Goal: Obtain resource: Obtain resource

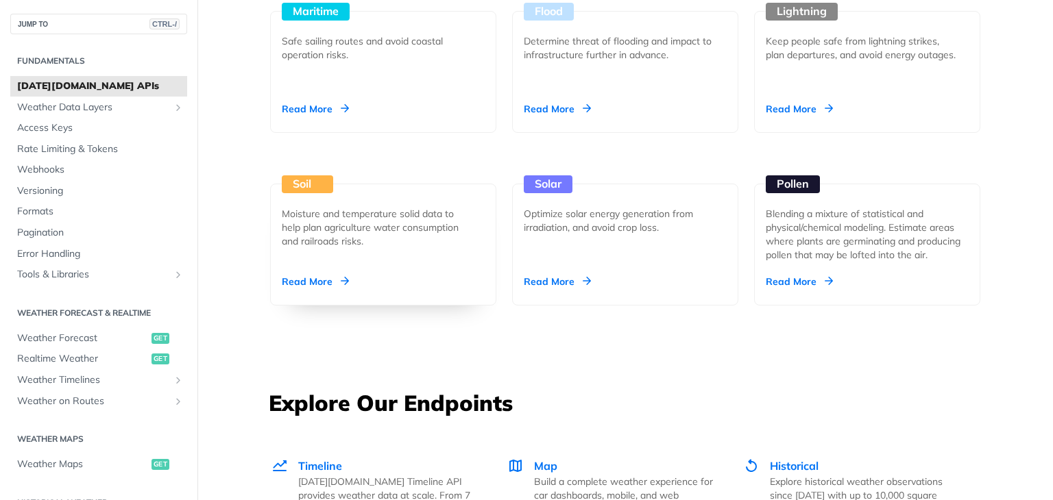
scroll to position [1234, 0]
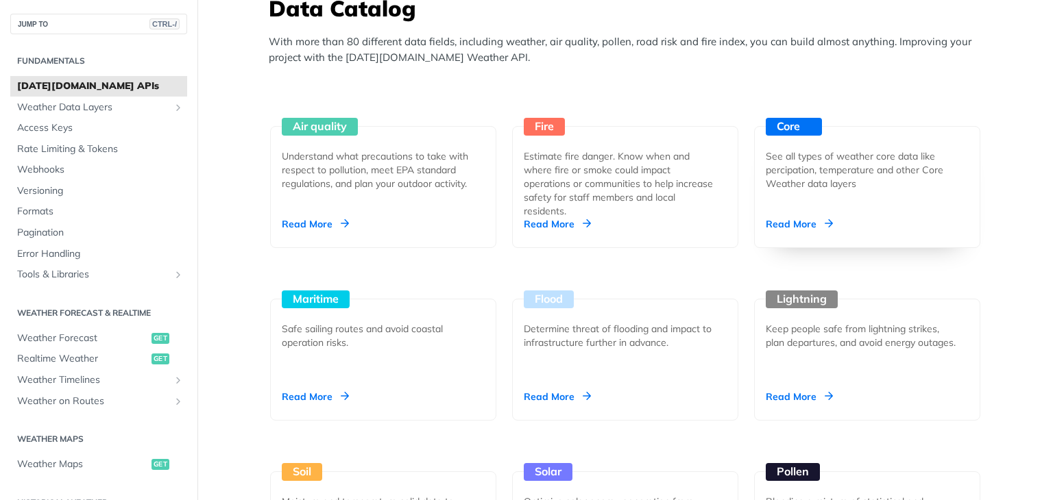
click at [781, 223] on div "Read More" at bounding box center [798, 224] width 67 height 14
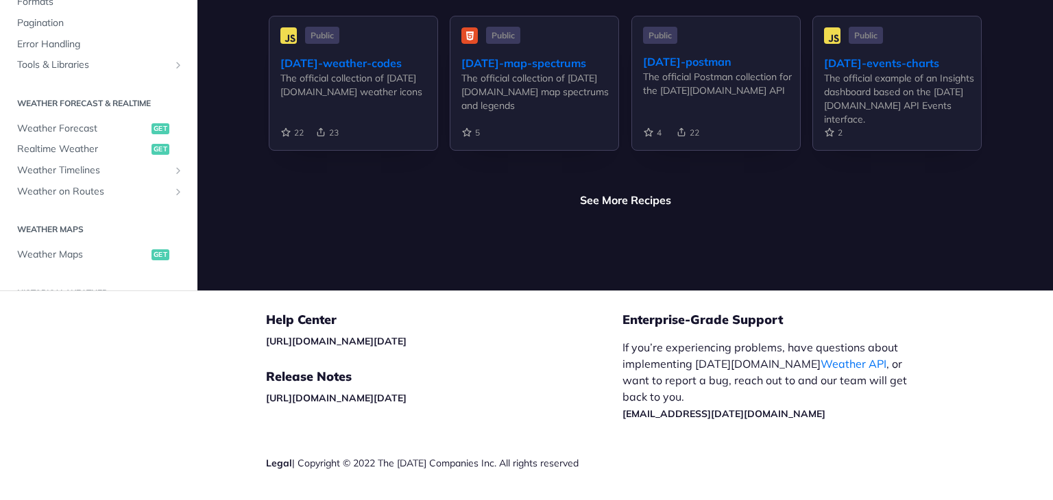
scroll to position [3372, 0]
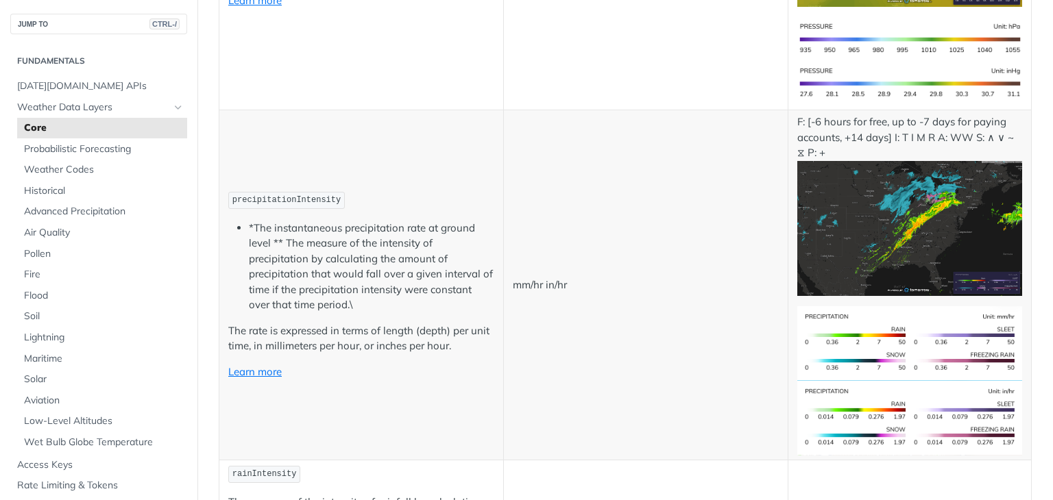
scroll to position [2330, 0]
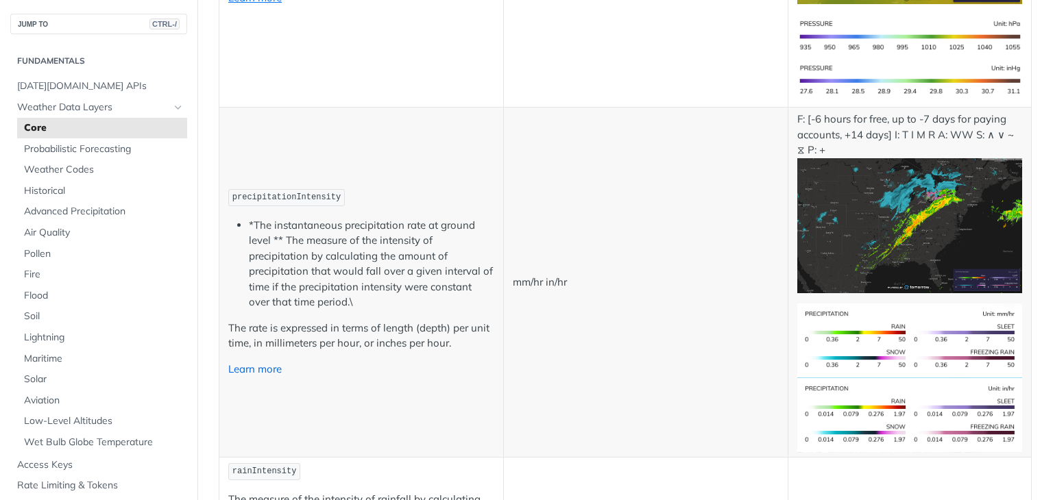
click at [256, 363] on link "Learn more" at bounding box center [254, 369] width 53 height 13
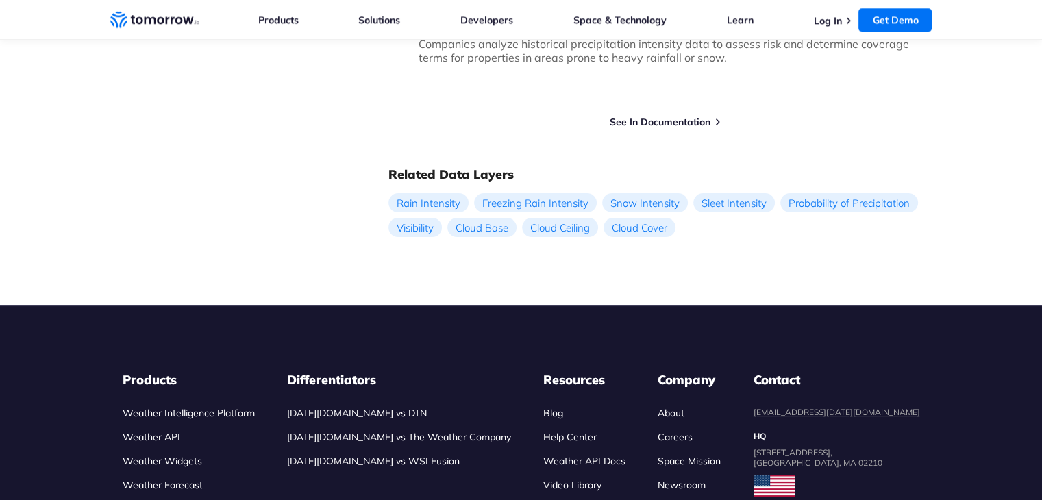
scroll to position [1506, 0]
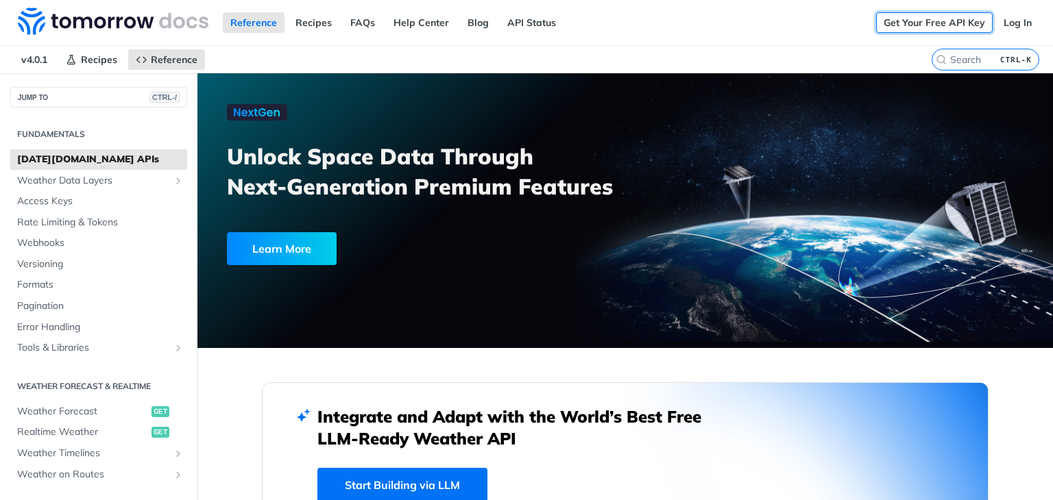
click at [917, 19] on link "Get Your Free API Key" at bounding box center [934, 22] width 117 height 21
